Goal: Task Accomplishment & Management: Manage account settings

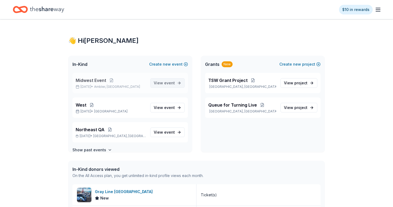
click at [157, 80] on span "View event" at bounding box center [164, 83] width 21 height 6
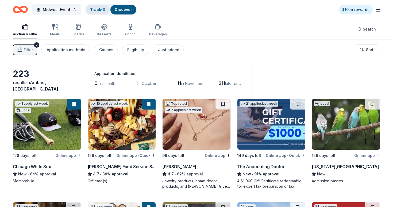
click at [97, 12] on div "Track · 3" at bounding box center [98, 10] width 24 height 10
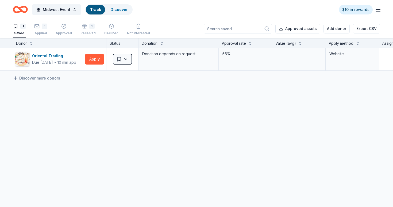
scroll to position [0, 0]
click at [87, 31] on div "Received" at bounding box center [87, 33] width 15 height 4
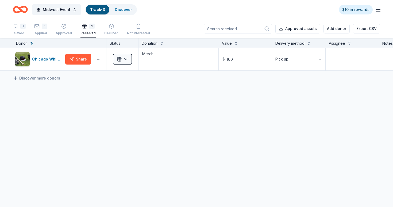
click at [125, 84] on div "Discover more donors" at bounding box center [236, 78] width 472 height 15
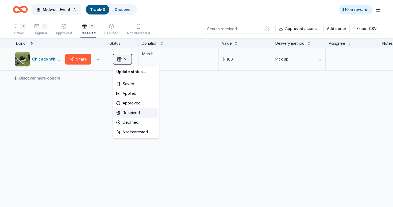
click at [125, 61] on html "Midwest Event Track · 3 Discover $10 in rewards 1 Saved 1 Applied Approved 1 Re…" at bounding box center [196, 103] width 393 height 207
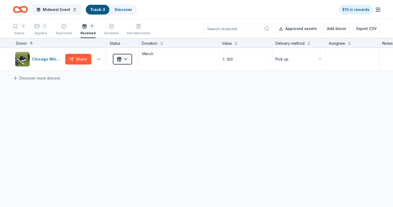
click at [92, 103] on html "Midwest Event Track · 3 Discover $10 in rewards 1 Saved 1 Applied Approved 1 Re…" at bounding box center [196, 103] width 393 height 207
click at [118, 60] on html "Midwest Event Track · 3 Discover $10 in rewards 1 Saved 1 Applied Approved 1 Re…" at bounding box center [196, 103] width 393 height 207
click at [91, 98] on html "Midwest Event Track · 3 Discover $10 in rewards 1 Saved 1 Applied Approved 1 Re…" at bounding box center [196, 103] width 393 height 207
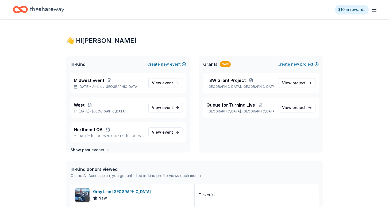
click at [372, 10] on icon "button" at bounding box center [374, 9] width 6 height 6
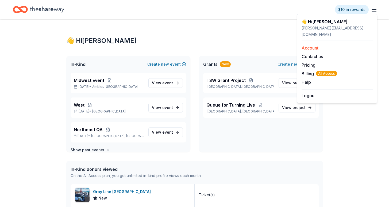
click at [316, 45] on link "Account" at bounding box center [309, 47] width 17 height 5
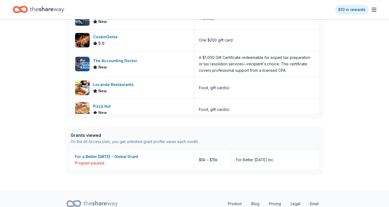
scroll to position [199, 0]
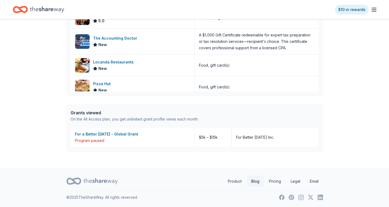
click at [255, 182] on link "Blog" at bounding box center [255, 181] width 17 height 11
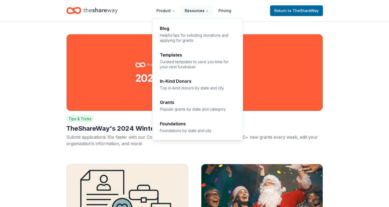
click at [206, 11] on icon "Main" at bounding box center [207, 10] width 3 height 3
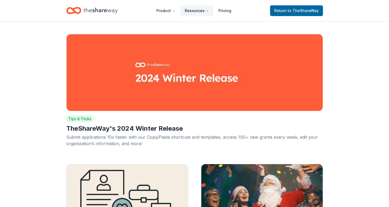
click at [206, 11] on icon "Main" at bounding box center [207, 10] width 3 height 3
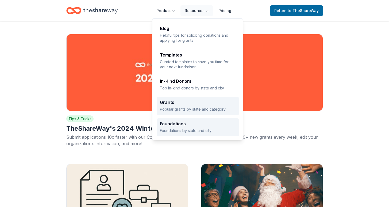
click at [177, 125] on div "Foundations" at bounding box center [198, 123] width 76 height 4
